Goal: Task Accomplishment & Management: Use online tool/utility

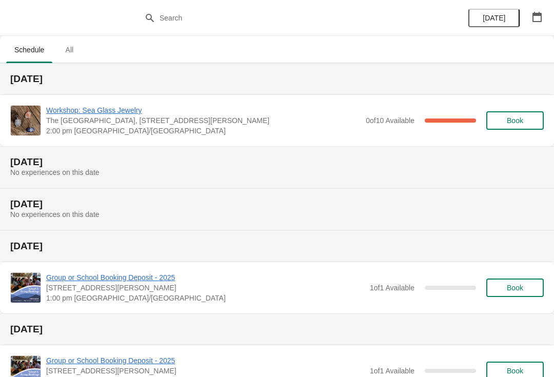
click at [90, 112] on span "Workshop: Sea Glass Jewelry" at bounding box center [203, 110] width 315 height 10
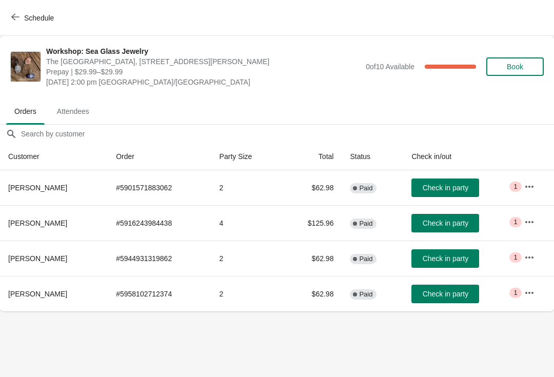
click at [448, 298] on span "Check in party" at bounding box center [446, 294] width 46 height 8
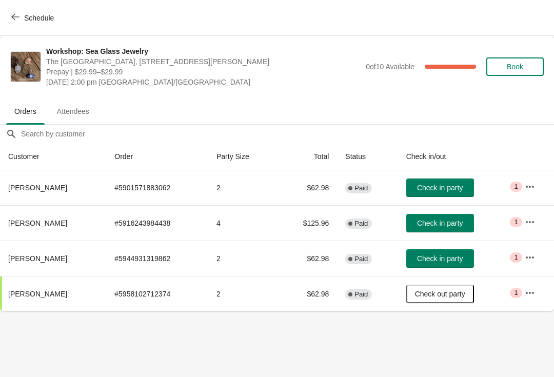
click at [437, 295] on span "Check out party" at bounding box center [440, 294] width 50 height 8
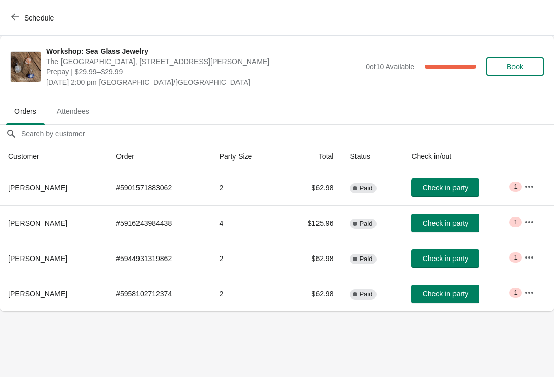
click at [455, 303] on button "Check in party" at bounding box center [446, 294] width 68 height 18
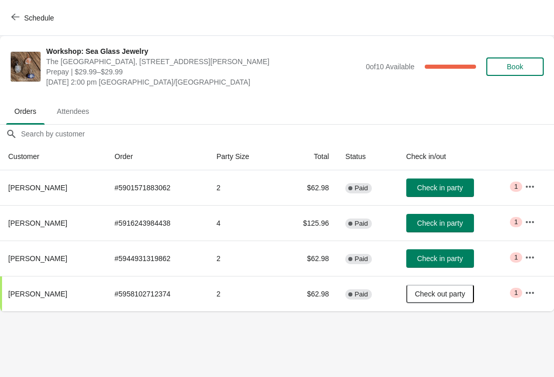
click at [448, 294] on span "Check out party" at bounding box center [440, 294] width 50 height 8
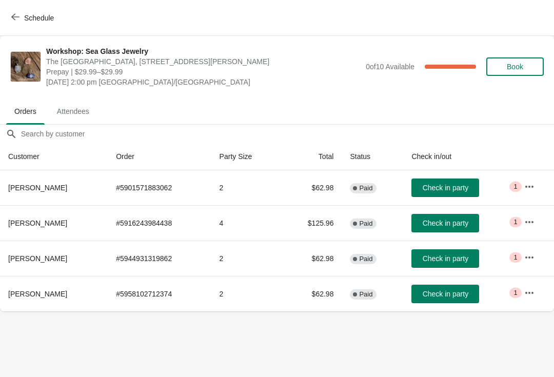
click at [445, 299] on button "Check in party" at bounding box center [446, 294] width 68 height 18
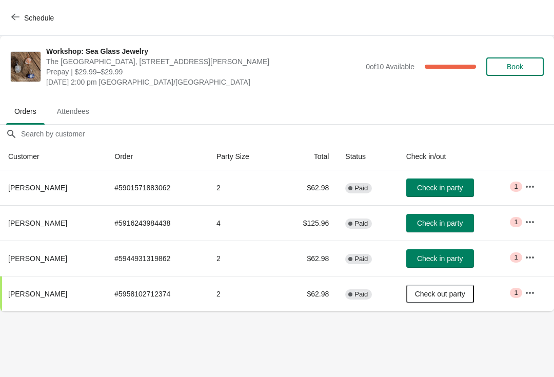
click at [539, 284] on button "button" at bounding box center [530, 293] width 18 height 18
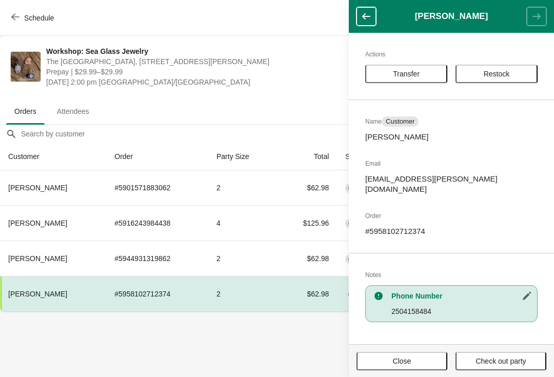
click at [510, 370] on button "Check out party" at bounding box center [501, 361] width 91 height 18
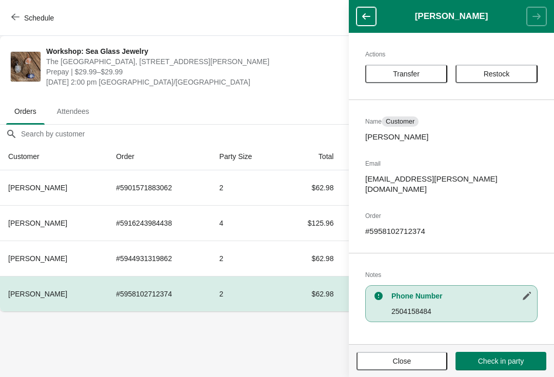
click at [510, 370] on button "Check in party" at bounding box center [501, 361] width 91 height 18
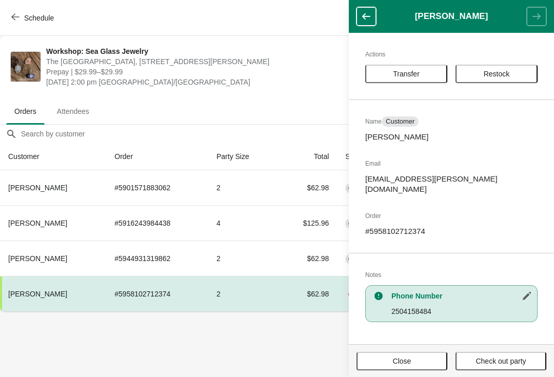
click at [418, 368] on button "Close" at bounding box center [402, 361] width 91 height 18
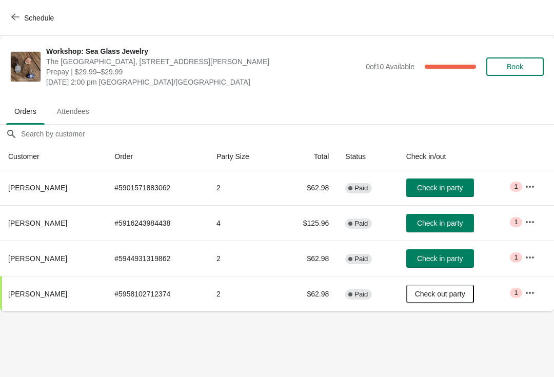
click at [497, 358] on body "Schedule Workshop: Sea Glass Jewelry [GEOGRAPHIC_DATA], [STREET_ADDRESS][PERSON…" at bounding box center [277, 188] width 554 height 377
click at [449, 260] on span "Check in party" at bounding box center [440, 259] width 46 height 8
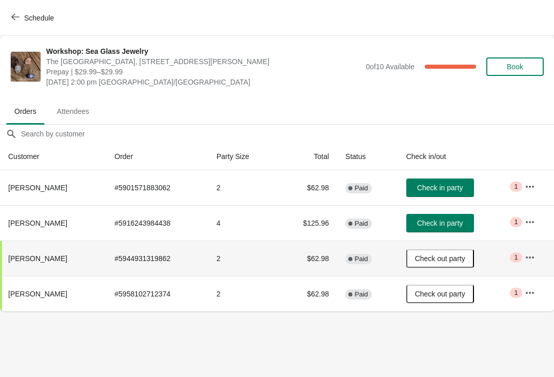
click at [448, 222] on span "Check in party" at bounding box center [440, 223] width 46 height 8
